Goal: Find contact information: Find contact information

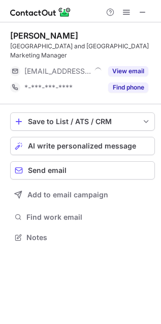
scroll to position [222, 161]
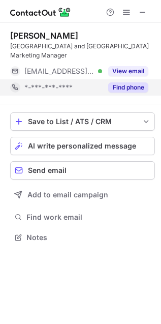
click at [131, 82] on button "Find phone" at bounding box center [128, 87] width 40 height 10
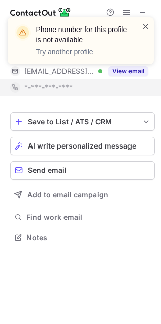
click at [144, 26] on span at bounding box center [146, 26] width 8 height 10
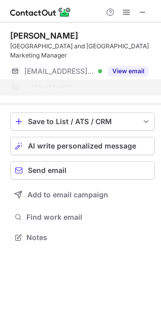
click at [143, 9] on div "Phone number for this profile is not available Try another profile" at bounding box center [80, 44] width 163 height 75
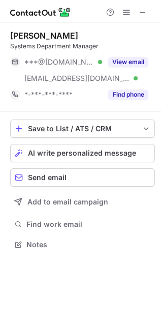
scroll to position [238, 161]
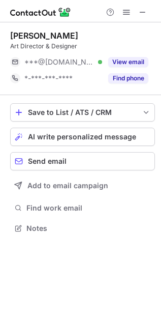
scroll to position [222, 161]
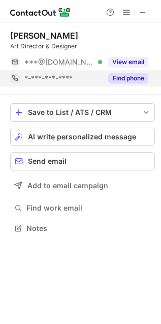
click at [128, 82] on button "Find phone" at bounding box center [128, 78] width 40 height 10
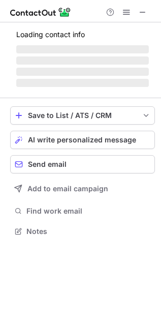
scroll to position [238, 161]
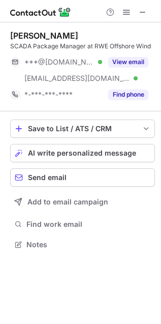
scroll to position [238, 161]
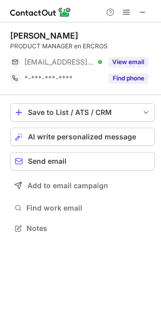
scroll to position [222, 161]
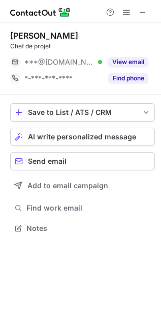
scroll to position [222, 161]
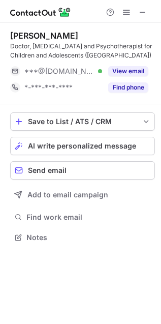
scroll to position [230, 161]
click at [141, 9] on span at bounding box center [143, 12] width 8 height 8
